Goal: Task Accomplishment & Management: Use online tool/utility

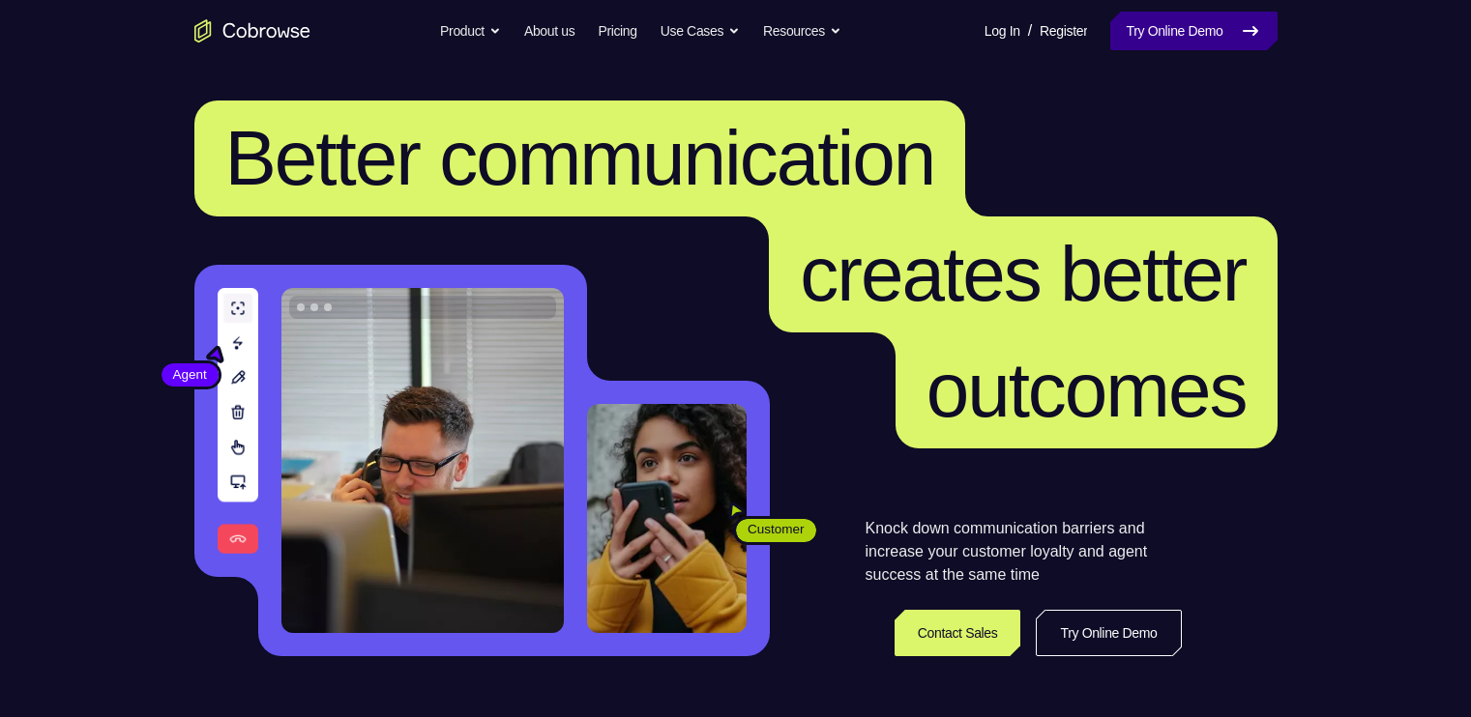
click at [1193, 28] on link "Try Online Demo" at bounding box center [1193, 31] width 166 height 39
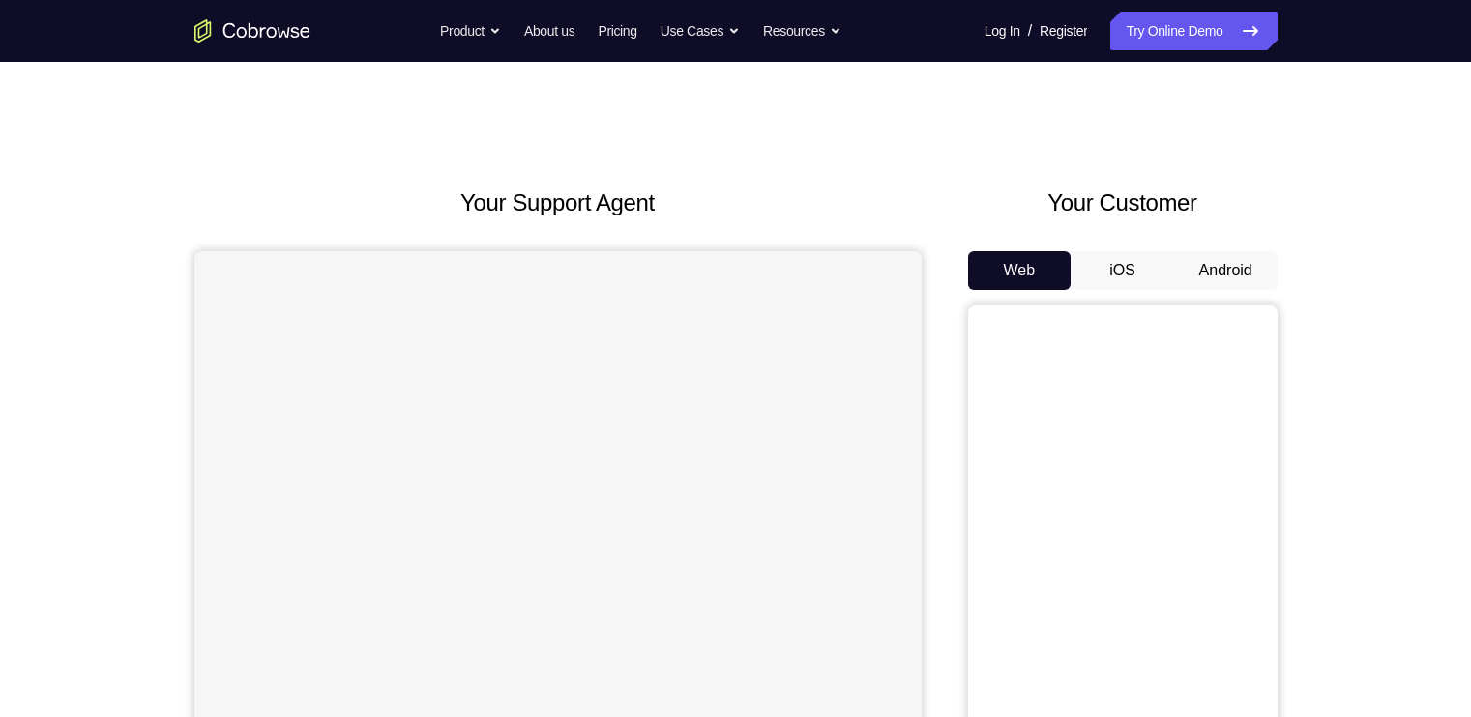
drag, startPoint x: 0, startPoint y: 0, endPoint x: 1239, endPoint y: 277, distance: 1269.1
drag, startPoint x: 1239, startPoint y: 277, endPoint x: 1289, endPoint y: 271, distance: 50.6
click at [1289, 271] on div "Your Support Agent Your Customer Web iOS Android Next Steps We’d be happy to gi…" at bounding box center [736, 699] width 1238 height 1275
click at [1249, 264] on button "Android" at bounding box center [1225, 270] width 103 height 39
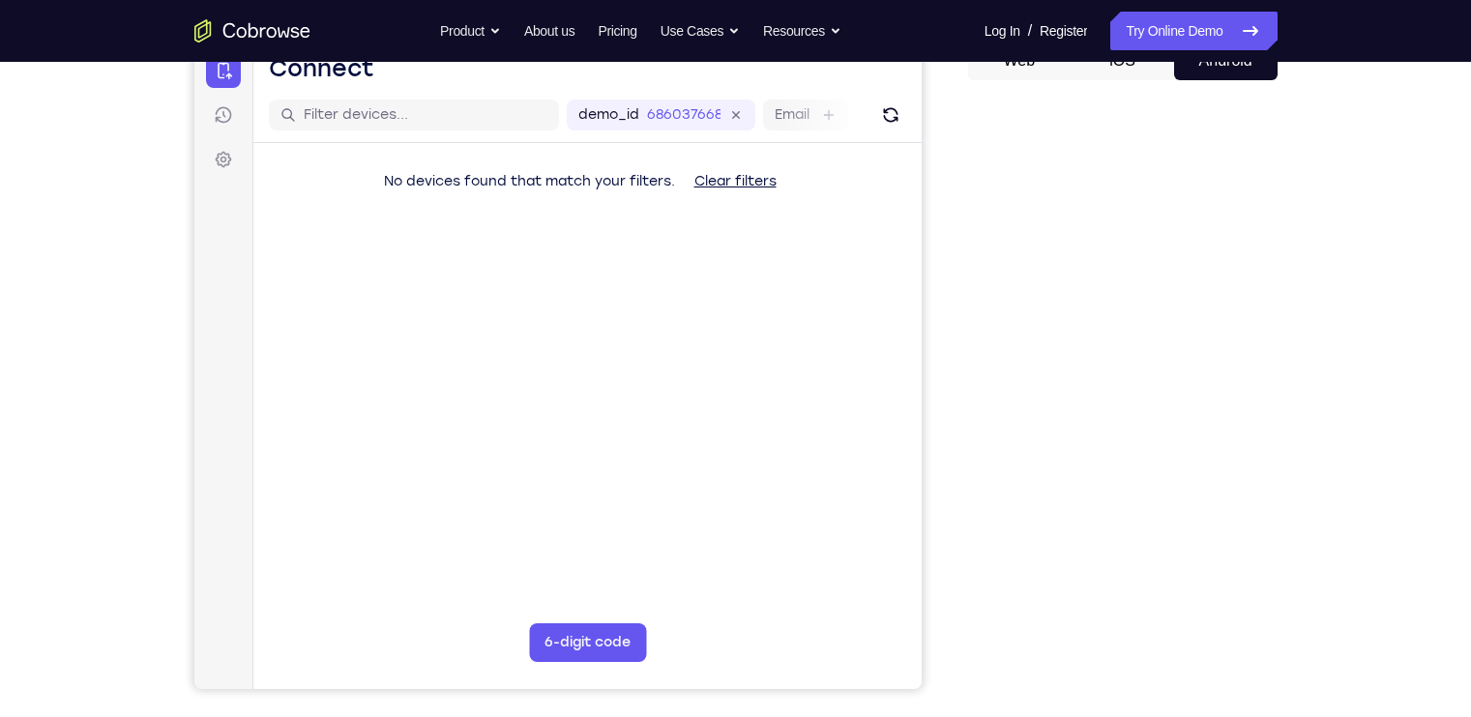
scroll to position [212, 0]
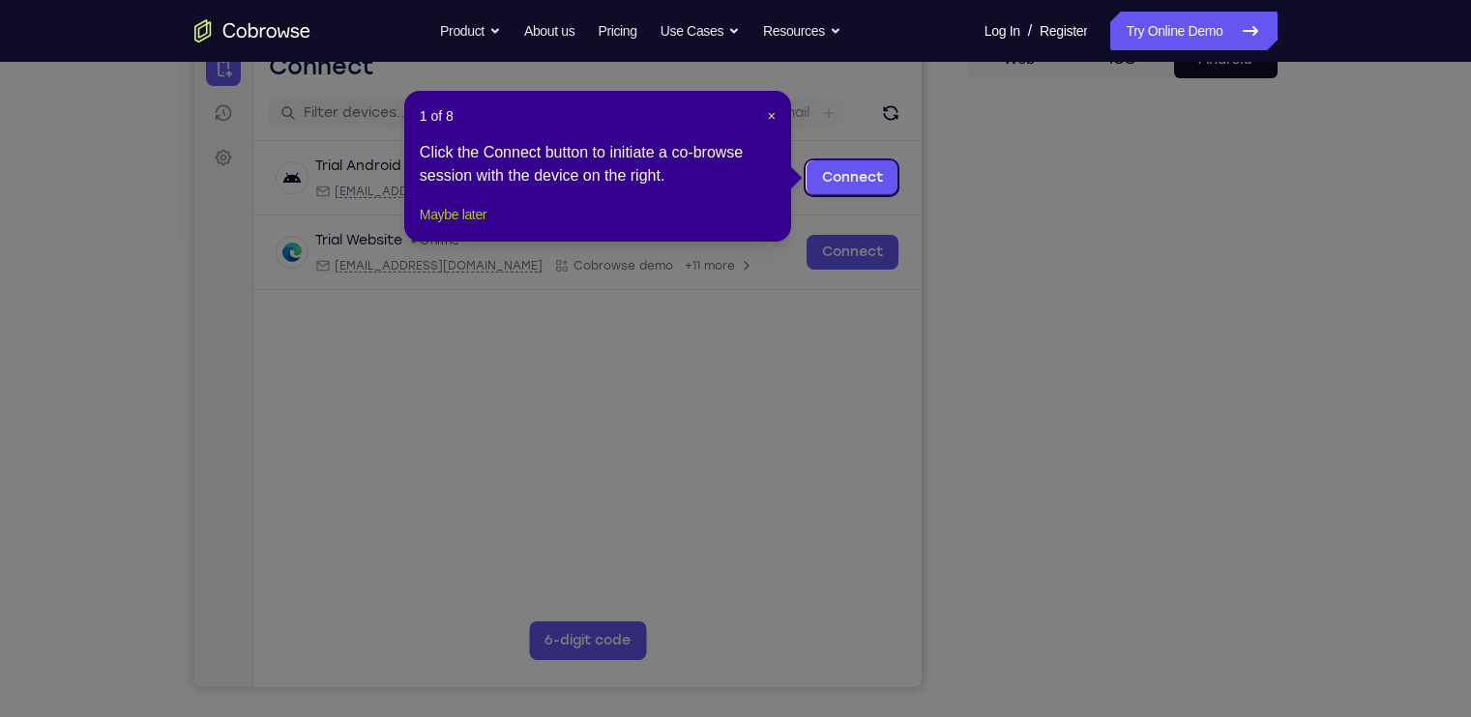
click at [466, 226] on button "Maybe later" at bounding box center [453, 214] width 67 height 23
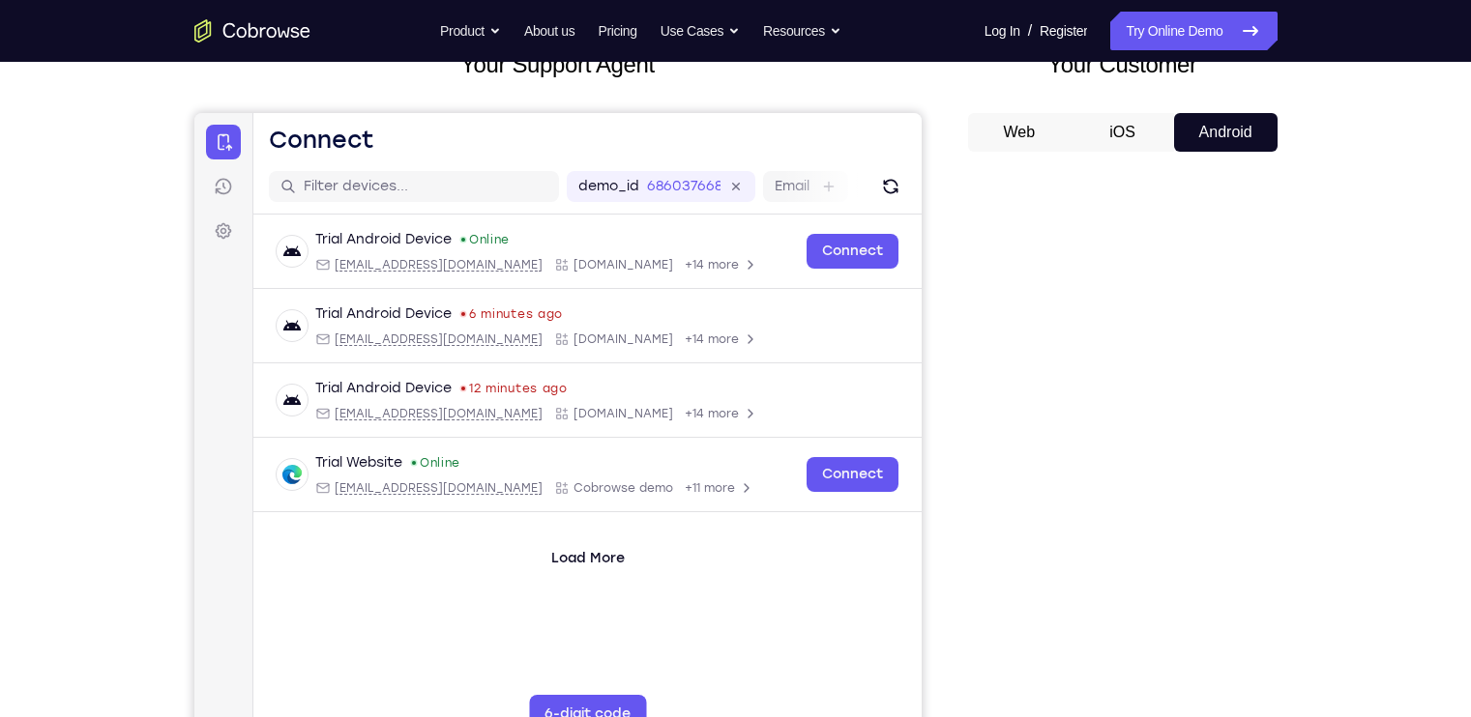
scroll to position [137, 0]
click at [1114, 139] on button "iOS" at bounding box center [1121, 133] width 103 height 39
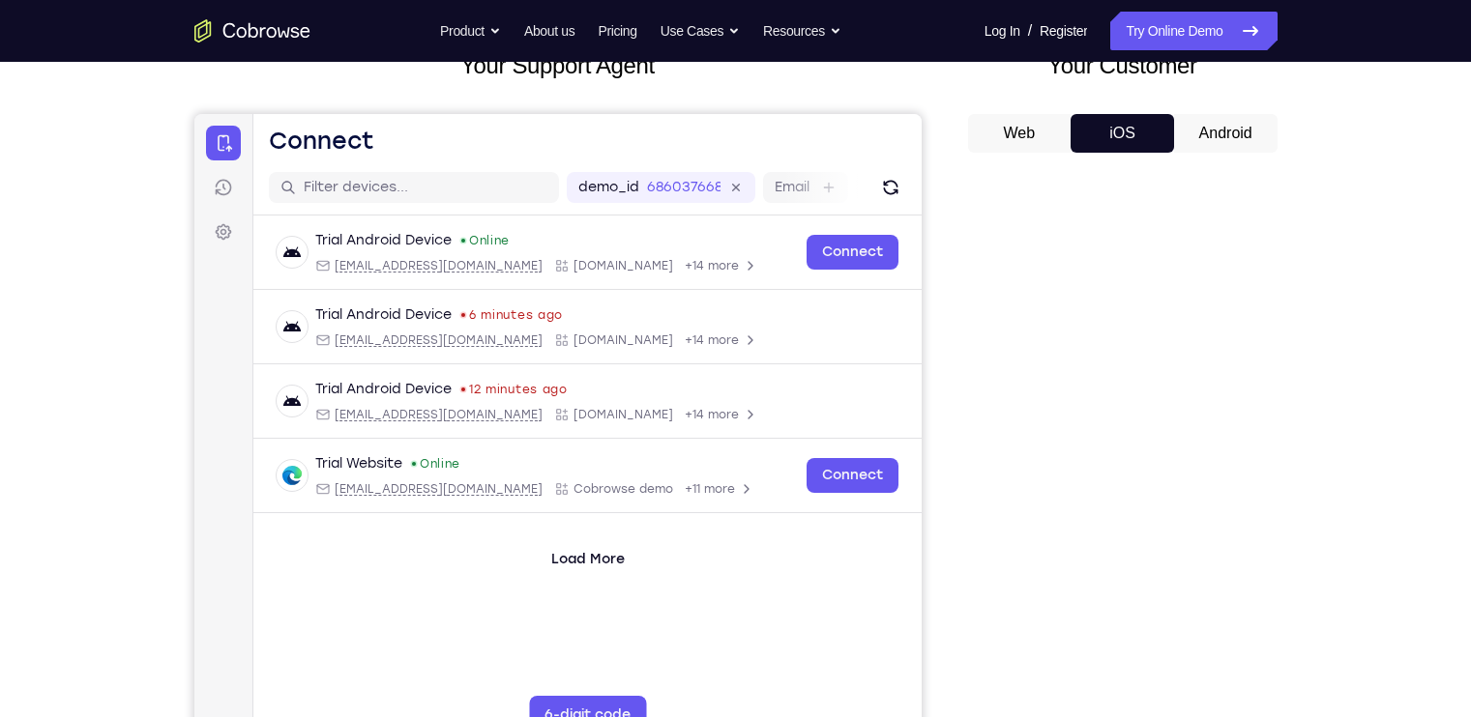
click at [1207, 110] on div "Your Customer Web iOS Android" at bounding box center [1122, 405] width 309 height 715
click at [1215, 144] on button "Android" at bounding box center [1225, 133] width 103 height 39
click at [1033, 129] on button "Web" at bounding box center [1019, 133] width 103 height 39
click at [1203, 119] on button "Android" at bounding box center [1225, 133] width 103 height 39
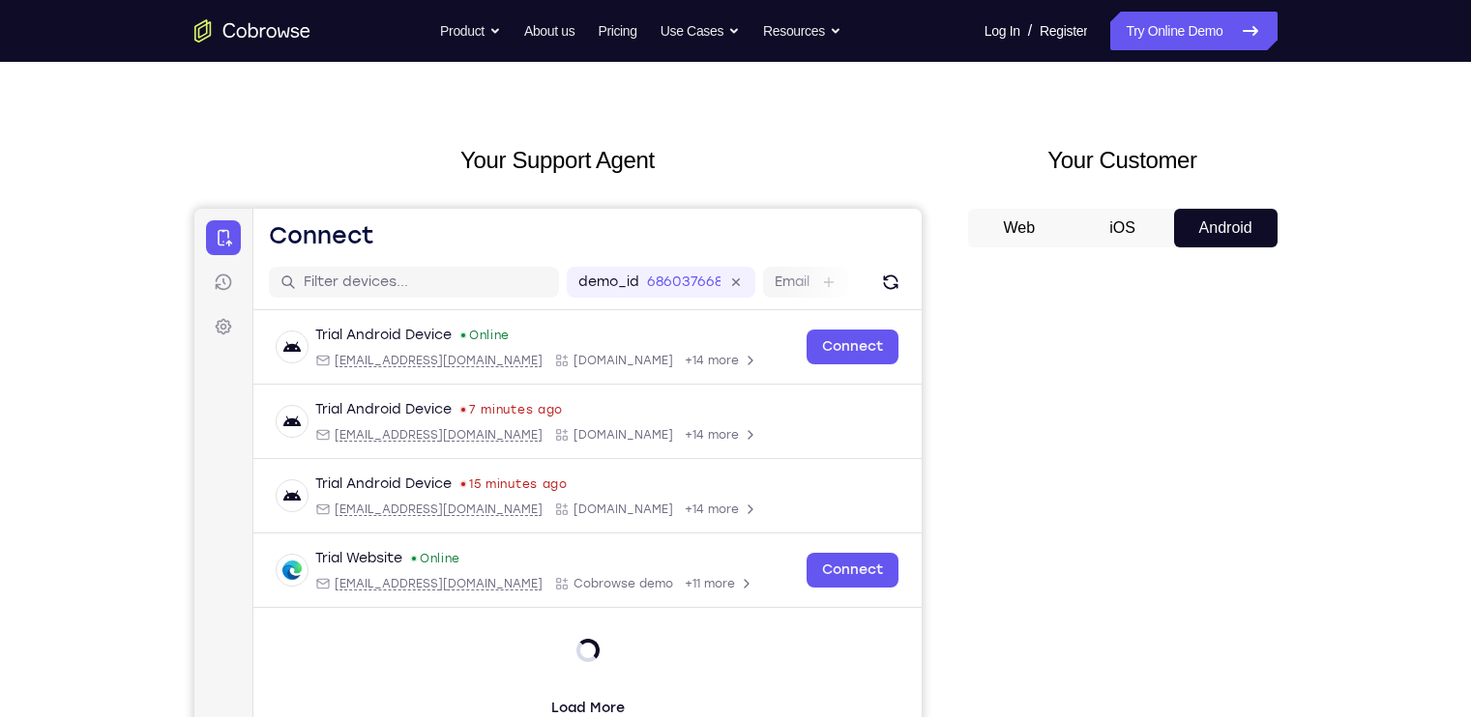
scroll to position [41, 0]
click at [883, 283] on icon "Refresh" at bounding box center [889, 284] width 15 height 15
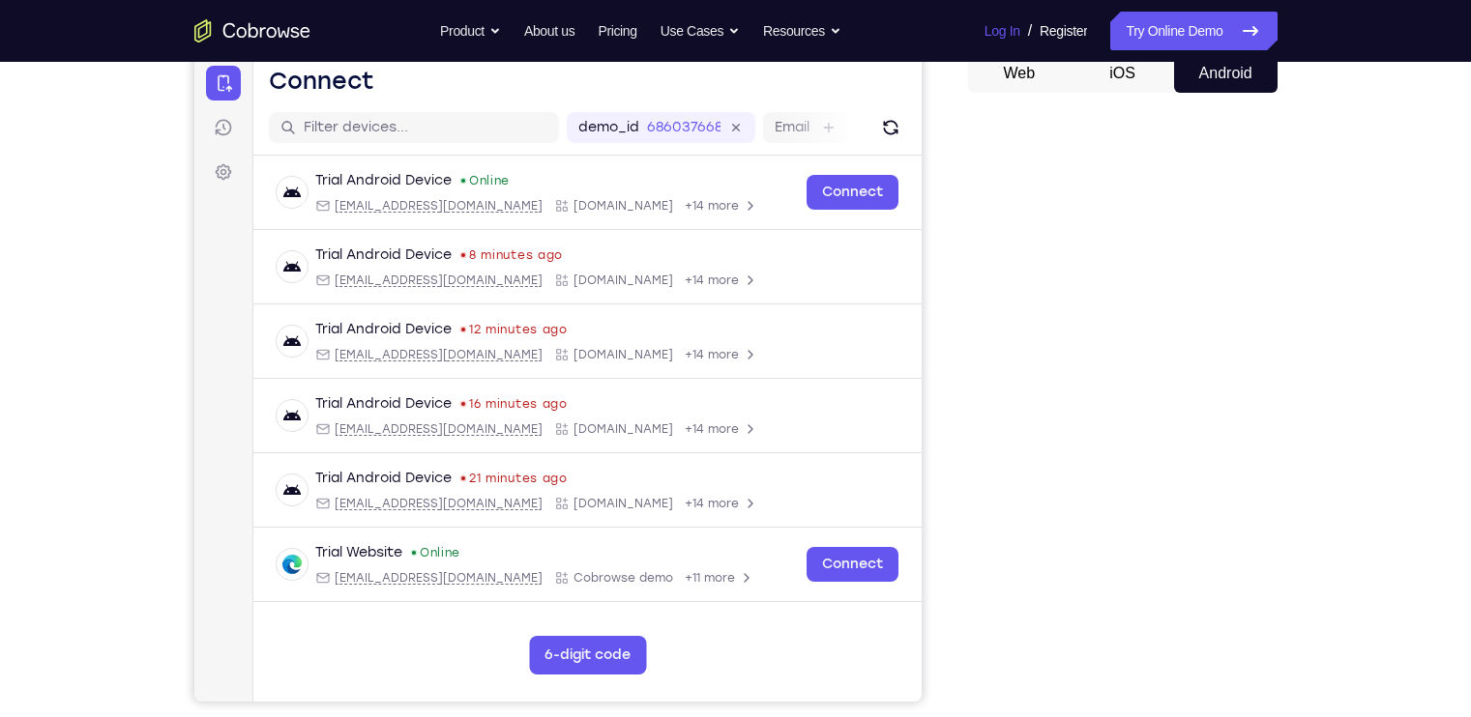
scroll to position [192, 0]
